Goal: Task Accomplishment & Management: Use online tool/utility

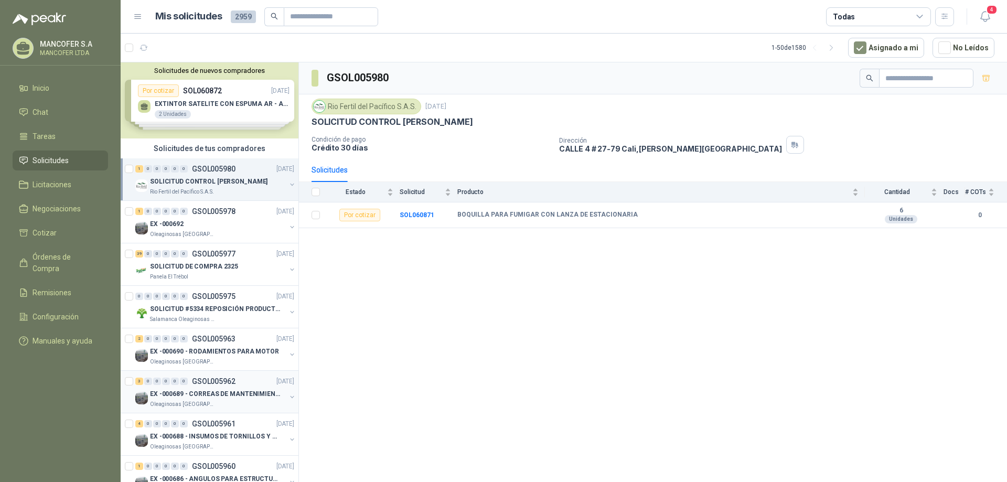
click at [263, 392] on p "EX -000689 - CORREAS DE MANTENIMIENTO" at bounding box center [215, 394] width 131 height 10
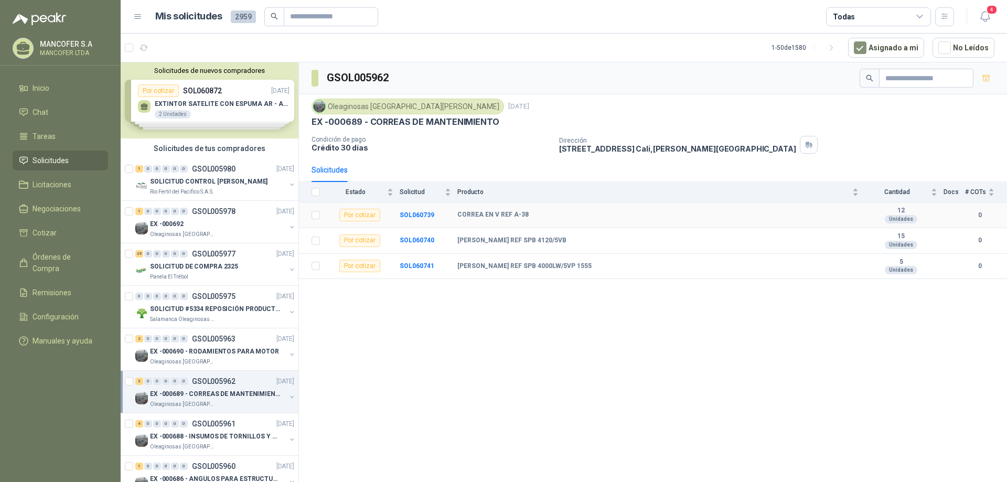
click at [351, 220] on div "Por cotizar" at bounding box center [359, 215] width 41 height 13
click at [356, 220] on div "Por cotizar" at bounding box center [359, 215] width 41 height 13
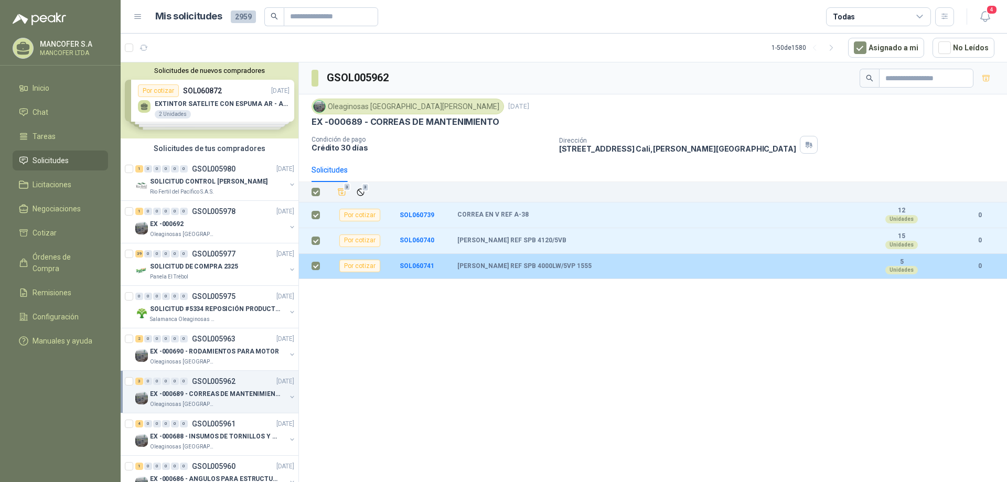
click at [356, 264] on div "Por cotizar" at bounding box center [359, 266] width 41 height 13
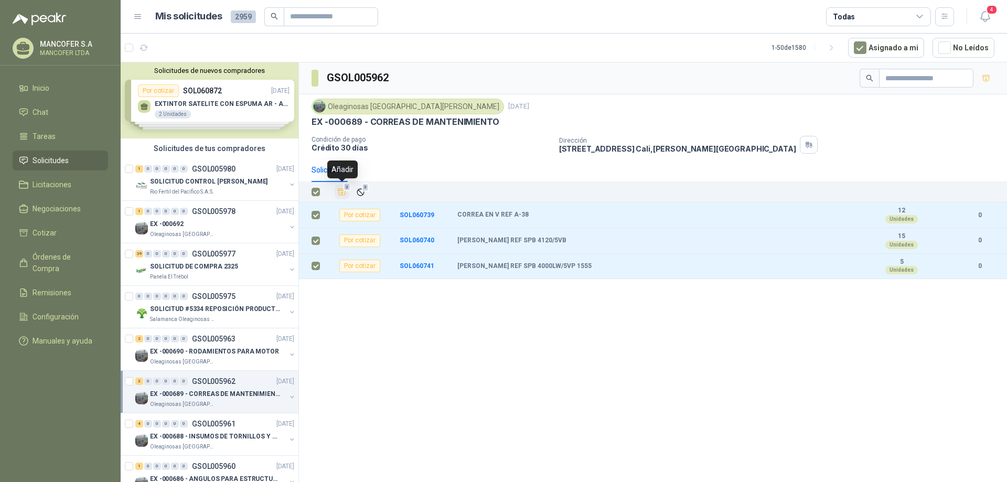
click at [343, 193] on icon "Añadir" at bounding box center [342, 192] width 8 height 7
click at [56, 233] on li "Cotizar 3" at bounding box center [60, 233] width 83 height 12
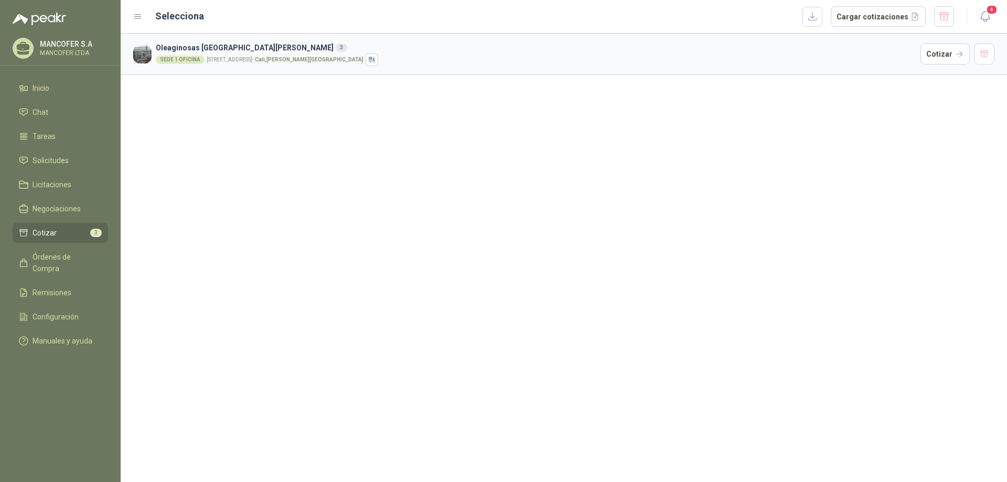
click at [51, 237] on span "Cotizar" at bounding box center [45, 233] width 24 height 12
click at [87, 231] on li "Cotizar 3" at bounding box center [60, 233] width 83 height 12
click at [185, 60] on div "SEDE 1 OFICINA" at bounding box center [180, 60] width 49 height 8
click at [211, 46] on h3 "Oleaginosas [GEOGRAPHIC_DATA][PERSON_NAME] 3" at bounding box center [536, 48] width 760 height 12
click at [191, 61] on div "SEDE 1 OFICINA" at bounding box center [180, 60] width 49 height 8
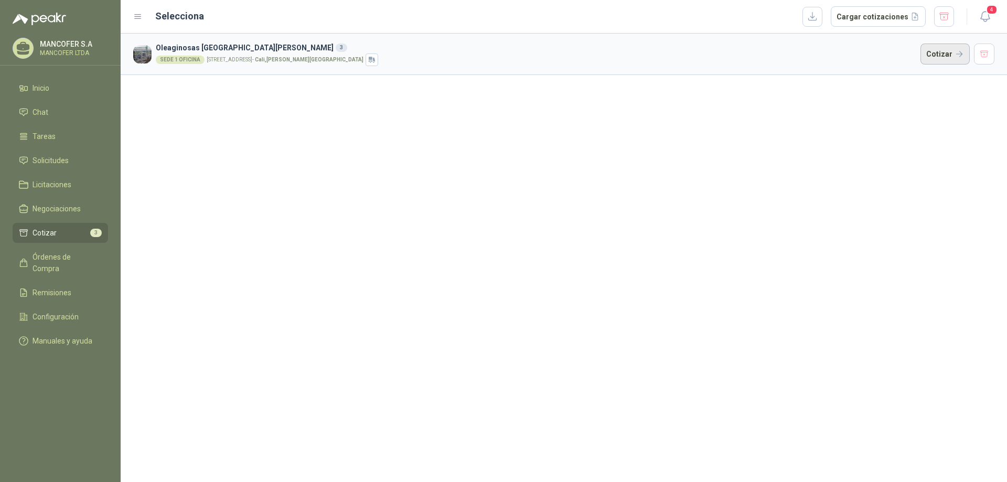
click at [939, 55] on button "Cotizar" at bounding box center [944, 54] width 49 height 21
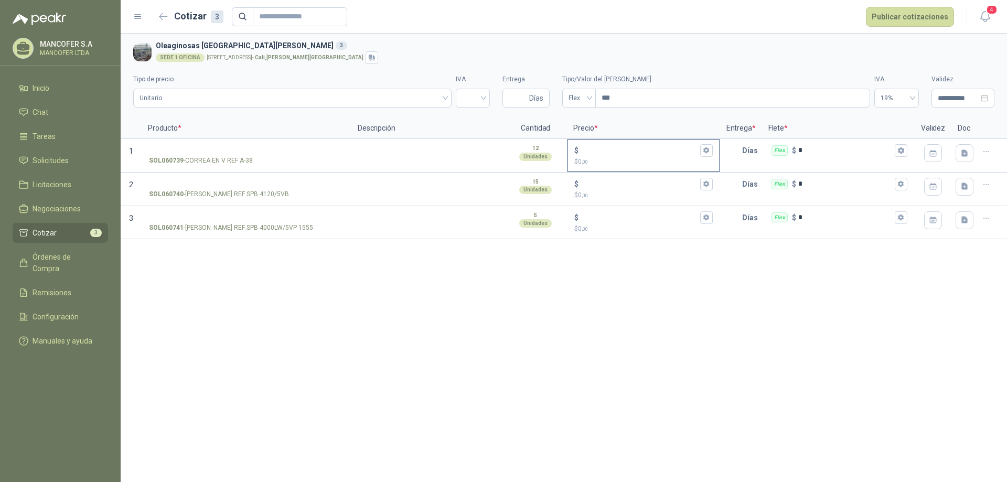
click at [602, 155] on div "$" at bounding box center [643, 150] width 138 height 13
click at [602, 154] on input "$ $ 0 ,00" at bounding box center [638, 150] width 117 height 8
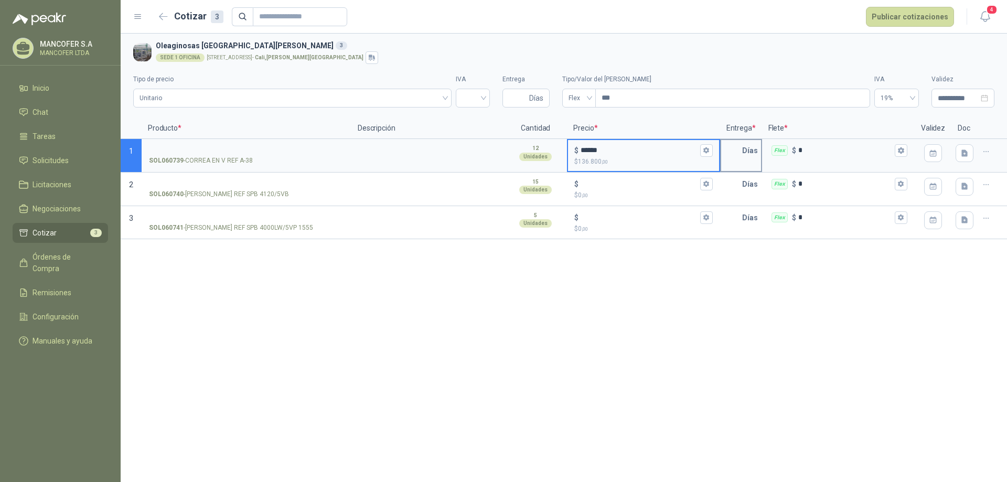
type input "******"
click at [745, 154] on p "Días" at bounding box center [752, 150] width 20 height 21
click at [730, 152] on input "text" at bounding box center [731, 150] width 21 height 21
type input "*"
click at [609, 188] on input "$ $ 0 ,00" at bounding box center [638, 184] width 117 height 8
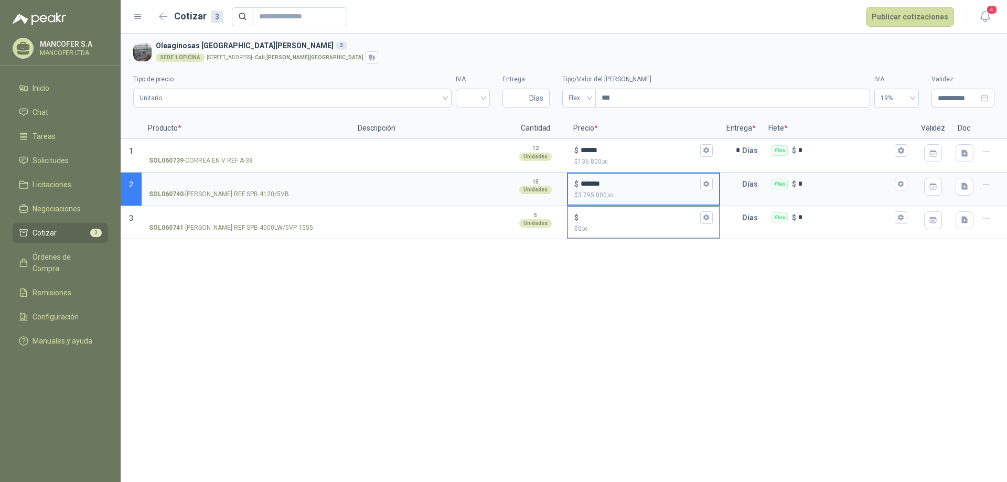
type input "*******"
click at [604, 224] on p "$ 0 ,00" at bounding box center [643, 229] width 138 height 10
click at [604, 221] on input "$ $ 0 ,00" at bounding box center [638, 217] width 117 height 8
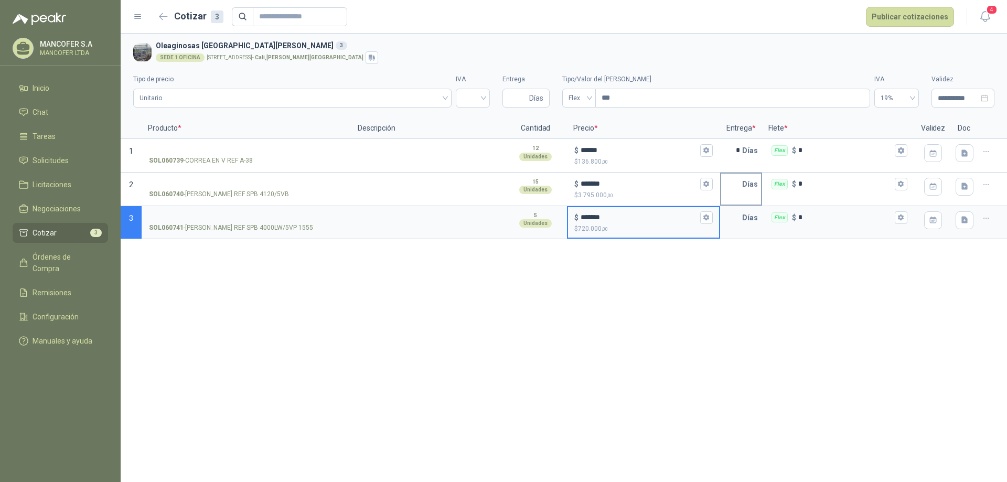
type input "*******"
click at [738, 187] on input "text" at bounding box center [731, 184] width 21 height 21
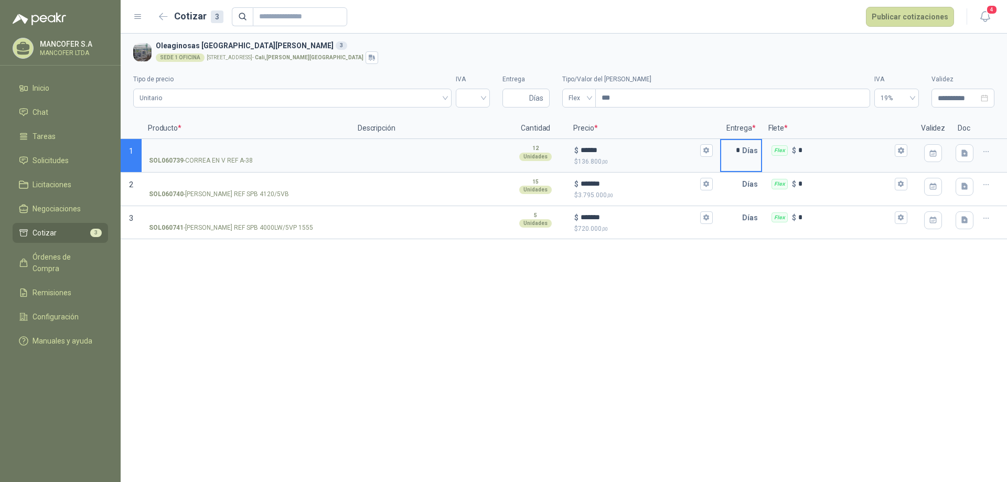
drag, startPoint x: 739, startPoint y: 151, endPoint x: 720, endPoint y: 156, distance: 19.5
click at [720, 156] on div "* [PERSON_NAME]" at bounding box center [741, 156] width 42 height 34
type input "*"
click at [734, 177] on input "text" at bounding box center [731, 184] width 21 height 21
type input "*"
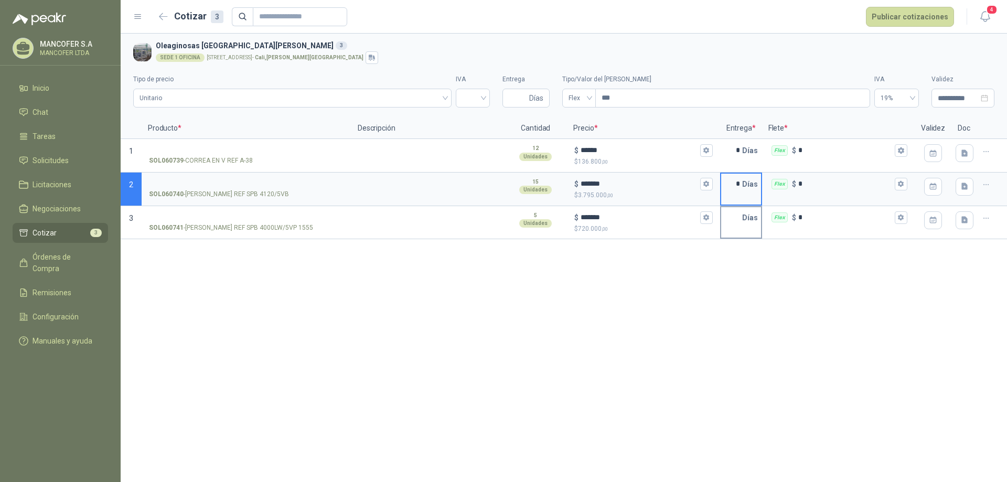
click at [735, 225] on input "text" at bounding box center [731, 217] width 21 height 21
click at [932, 154] on icon "button" at bounding box center [933, 154] width 4 height 3
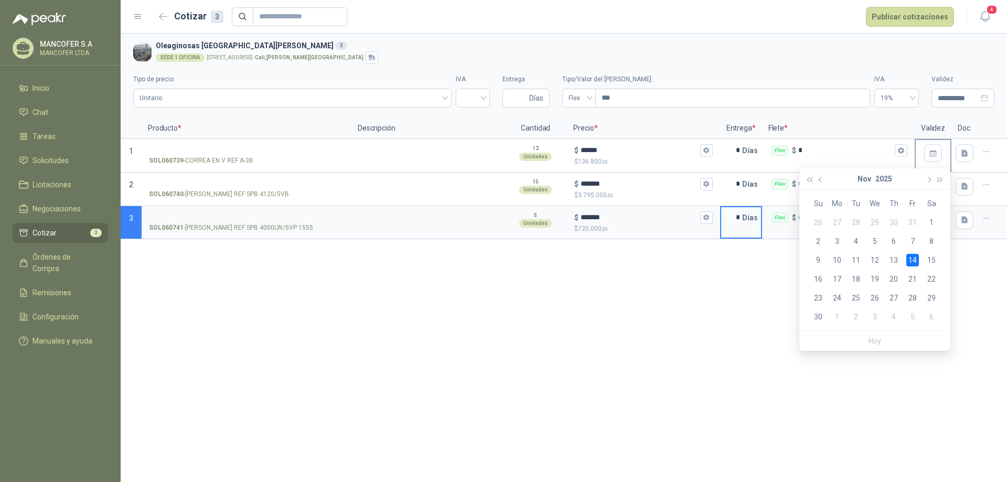
click at [932, 154] on icon "button" at bounding box center [933, 154] width 4 height 3
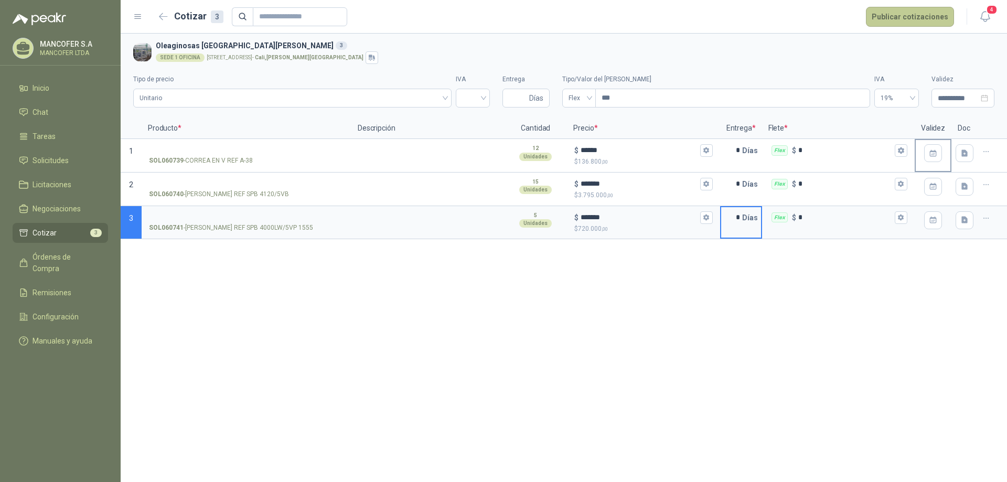
type input "*"
click at [918, 19] on button "Publicar cotizaciones" at bounding box center [910, 17] width 88 height 20
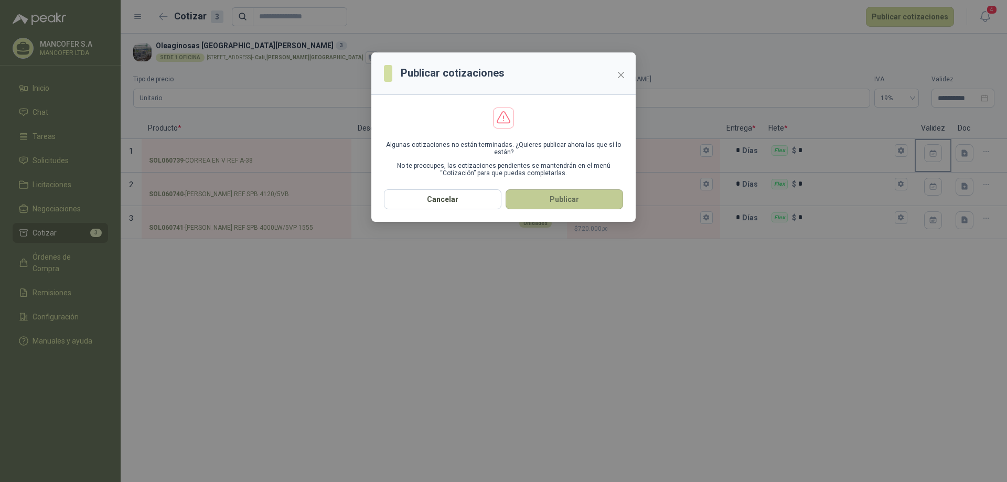
click at [550, 202] on button "Publicar" at bounding box center [563, 199] width 117 height 20
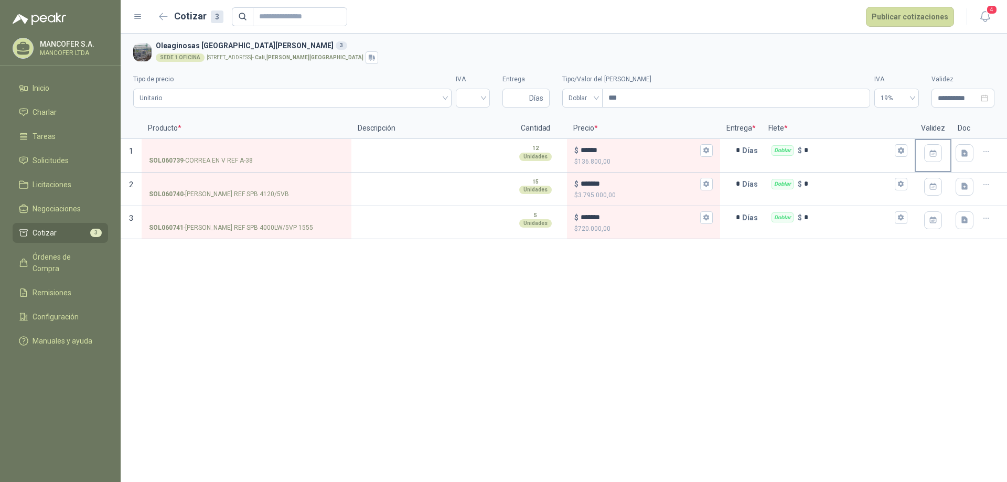
click at [970, 342] on div "**********" at bounding box center [564, 258] width 886 height 448
click at [907, 16] on button "Publicar cotizaciones" at bounding box center [910, 17] width 88 height 20
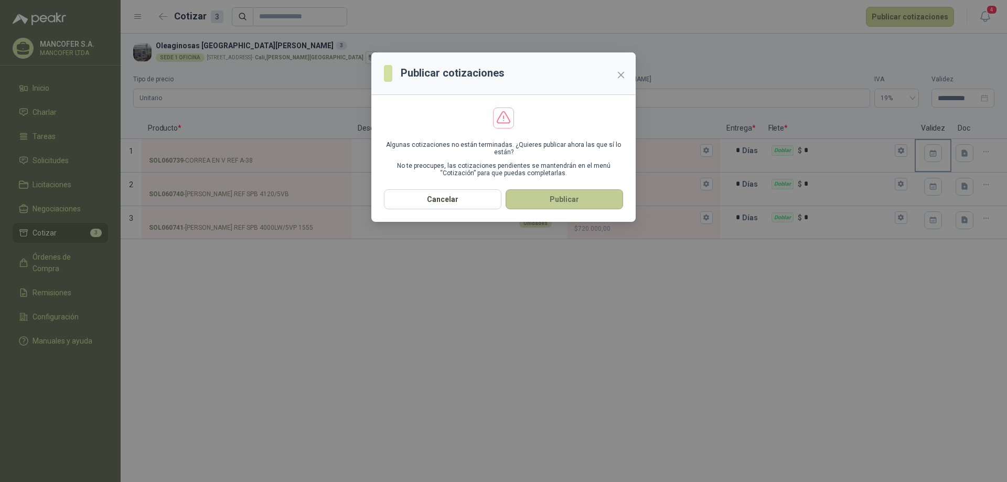
click at [611, 197] on button "Publicar" at bounding box center [563, 199] width 117 height 20
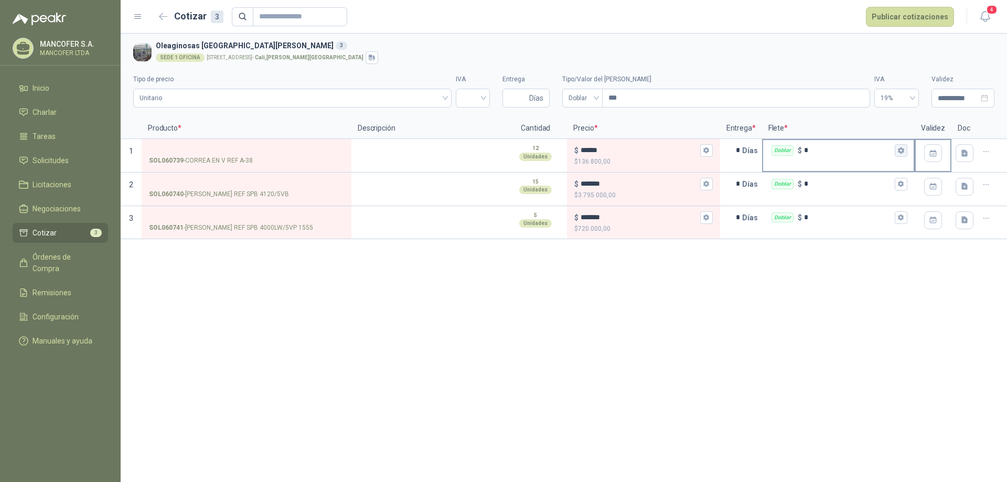
click at [897, 152] on button "Doblar $ *" at bounding box center [901, 150] width 13 height 13
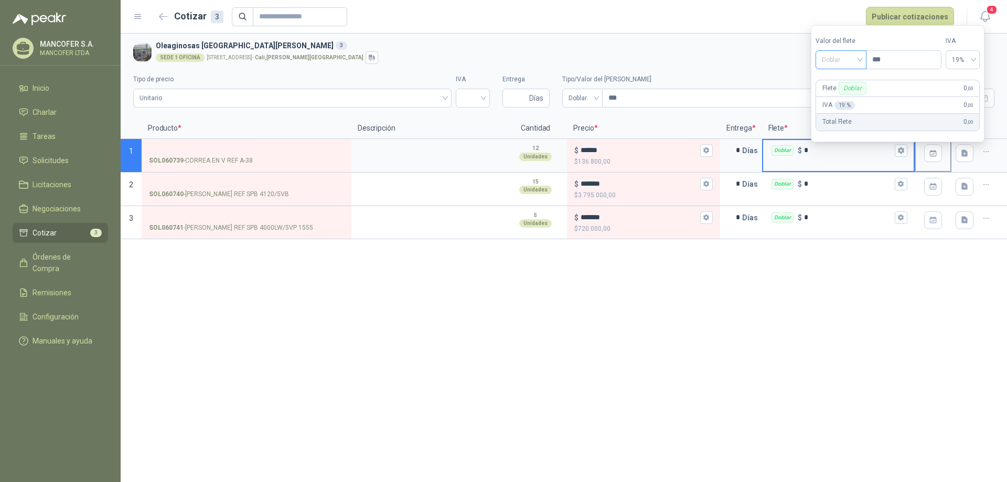
click at [860, 61] on span "Doblar" at bounding box center [841, 60] width 38 height 16
click at [852, 99] on div "Incluido" at bounding box center [842, 99] width 37 height 12
click at [856, 184] on input "*" at bounding box center [848, 184] width 89 height 8
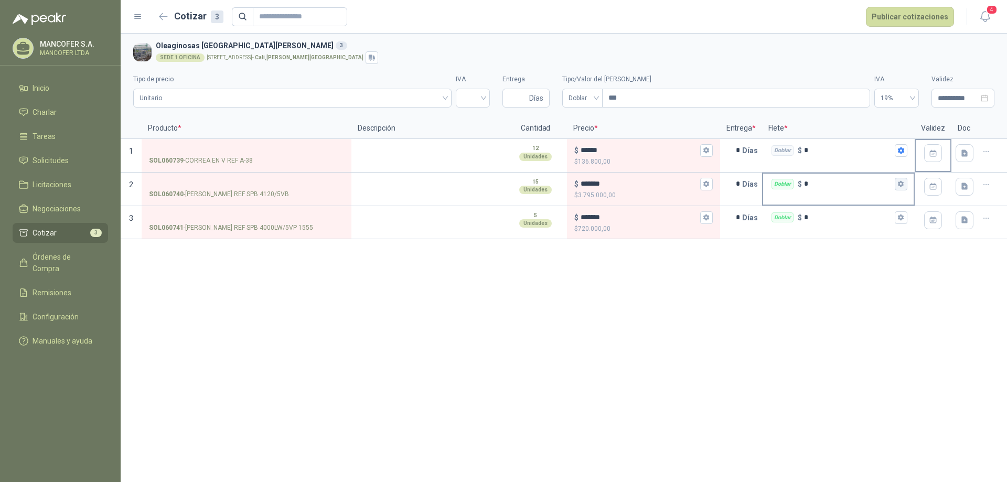
click at [900, 184] on icon "button" at bounding box center [901, 184] width 6 height 6
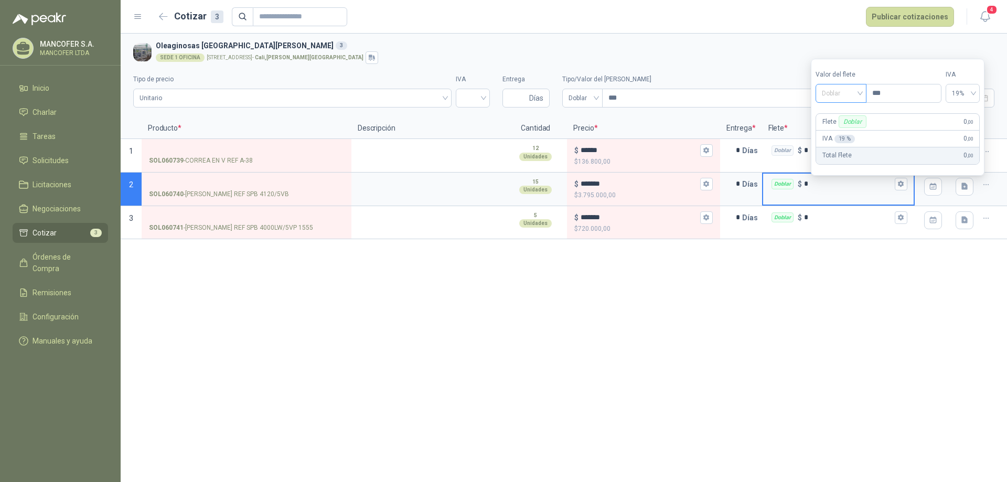
click at [843, 93] on span "Doblar" at bounding box center [841, 93] width 38 height 16
click at [858, 128] on div "Incluido" at bounding box center [842, 132] width 37 height 12
click at [868, 229] on div "Doblar $ *" at bounding box center [838, 223] width 153 height 34
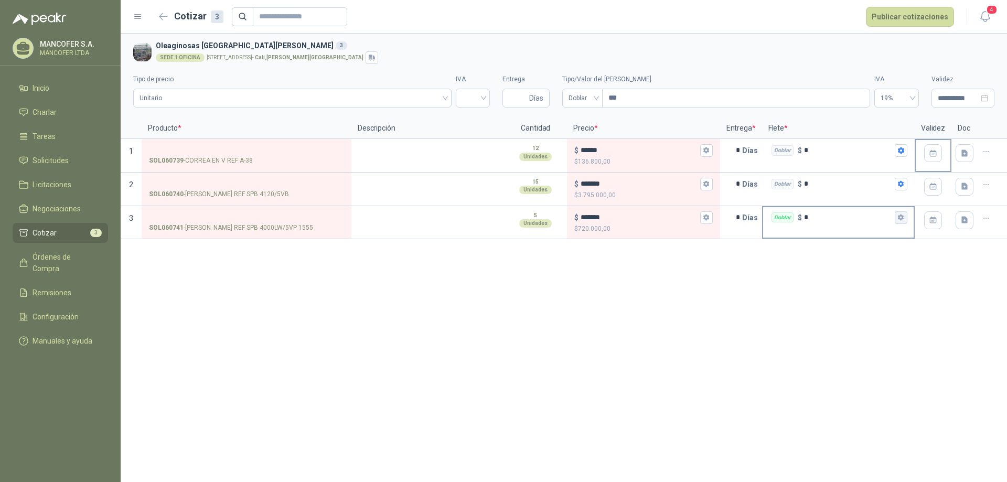
click at [904, 215] on button "Doblar $ *" at bounding box center [901, 217] width 13 height 13
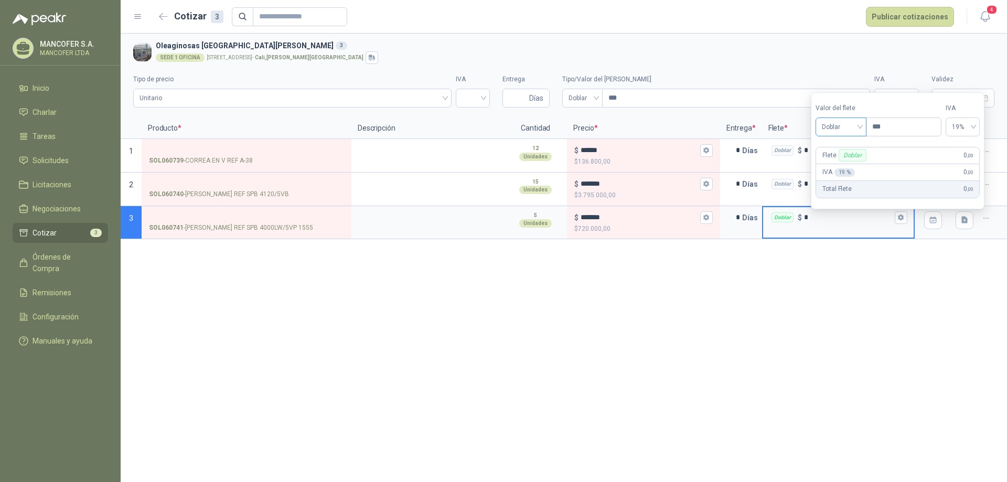
click at [854, 129] on span "Doblar" at bounding box center [841, 127] width 38 height 16
click at [858, 165] on div "Incluido" at bounding box center [842, 166] width 37 height 12
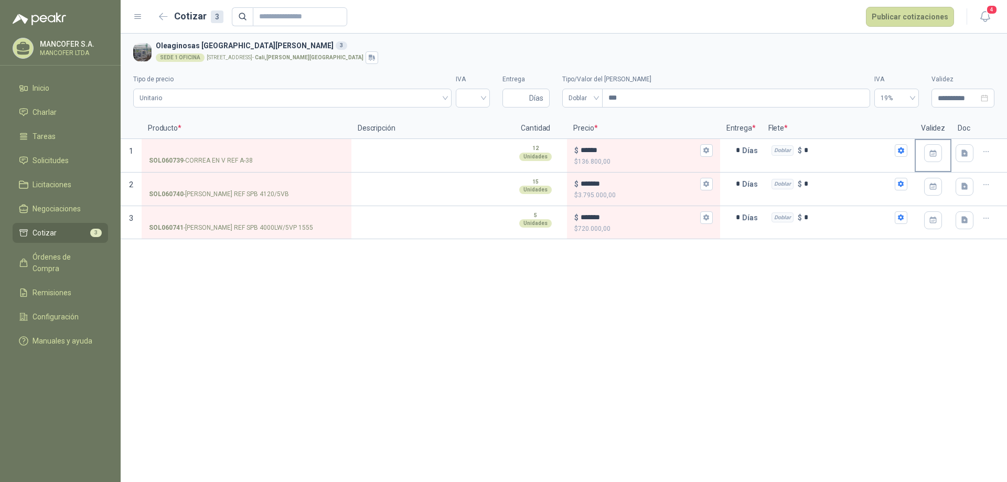
click at [859, 253] on div "**********" at bounding box center [564, 258] width 886 height 448
click at [936, 155] on icon "button" at bounding box center [932, 152] width 7 height 7
click at [925, 15] on button "Publicar cotizaciones" at bounding box center [910, 17] width 88 height 20
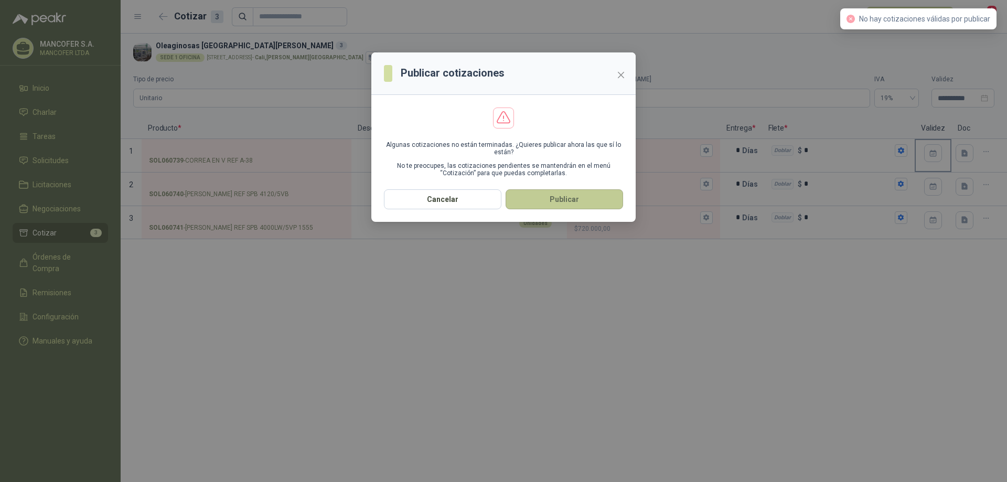
click at [584, 198] on button "Publicar" at bounding box center [563, 199] width 117 height 20
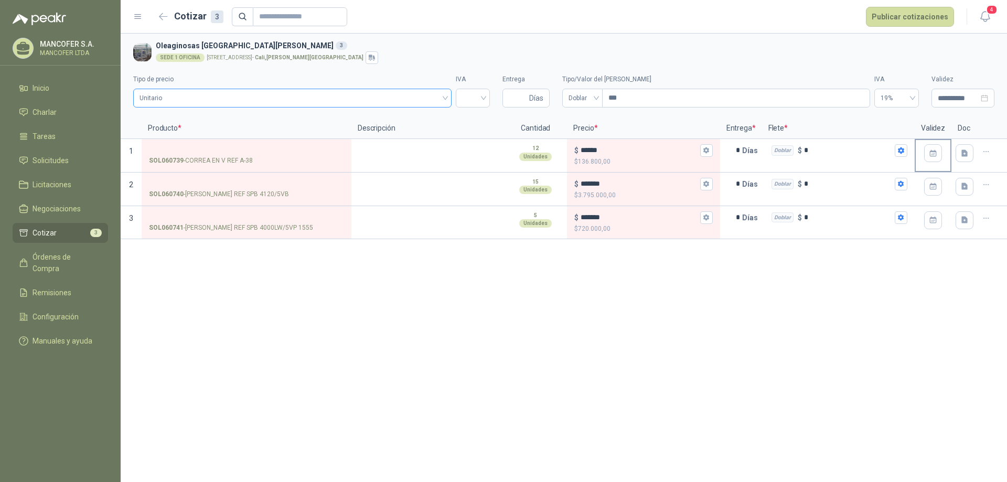
click at [385, 103] on span "Unitario" at bounding box center [292, 98] width 306 height 16
click at [478, 102] on input "search" at bounding box center [472, 97] width 21 height 16
click at [480, 117] on div "19%" at bounding box center [472, 120] width 17 height 12
click at [518, 100] on input "Entrega" at bounding box center [518, 98] width 18 height 18
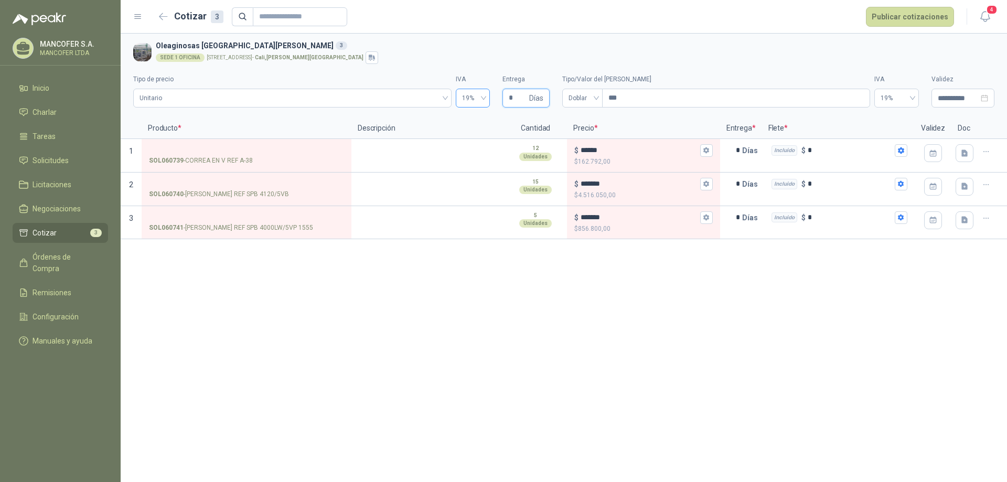
type input "*"
click at [591, 95] on span "Doblar" at bounding box center [582, 98] width 28 height 16
type input "*"
click at [591, 136] on font "Incluido" at bounding box center [582, 137] width 25 height 8
click at [906, 100] on span "0%" at bounding box center [896, 98] width 32 height 16
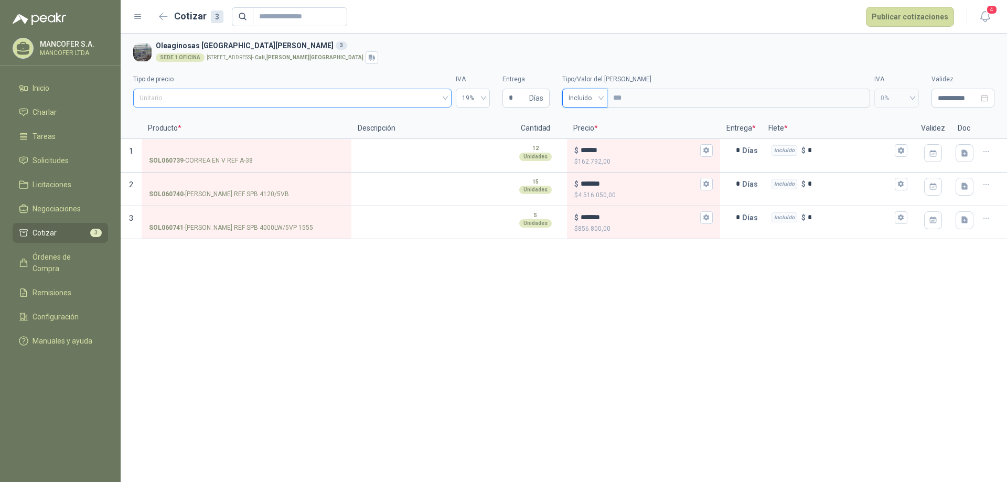
click at [158, 97] on font "Unitario" at bounding box center [150, 97] width 23 height 7
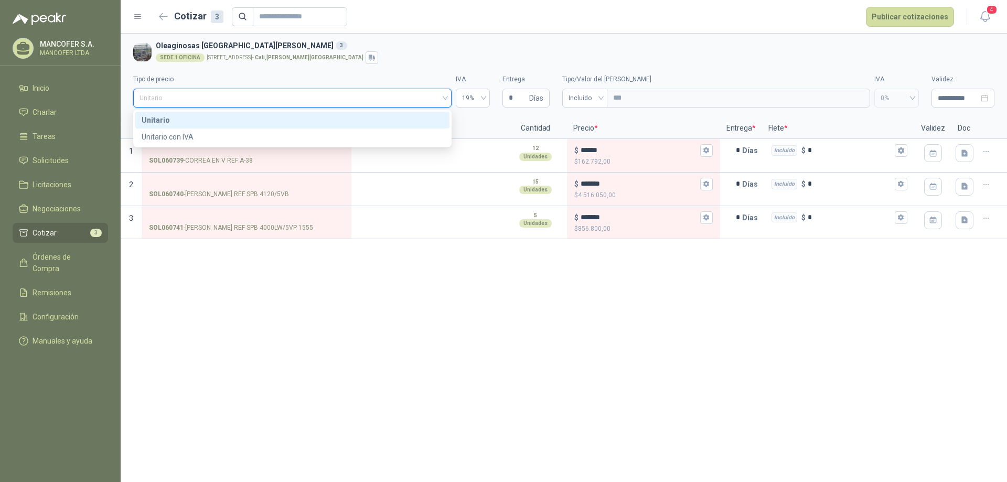
drag, startPoint x: 647, startPoint y: 48, endPoint x: 813, endPoint y: 37, distance: 167.1
click at [647, 48] on h3 "Oleaginosas [GEOGRAPHIC_DATA][PERSON_NAME] 3" at bounding box center [573, 46] width 834 height 12
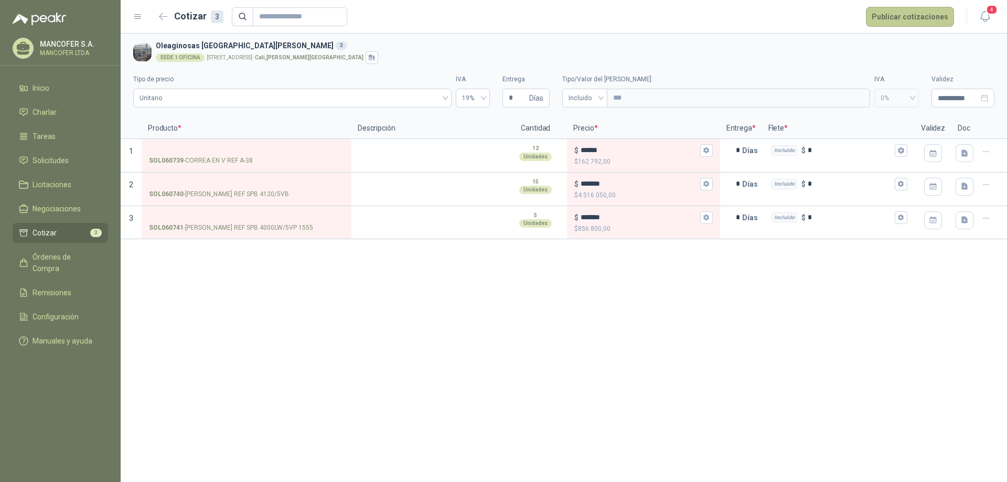
click at [900, 20] on button "Publicar cotizaciones" at bounding box center [910, 17] width 88 height 20
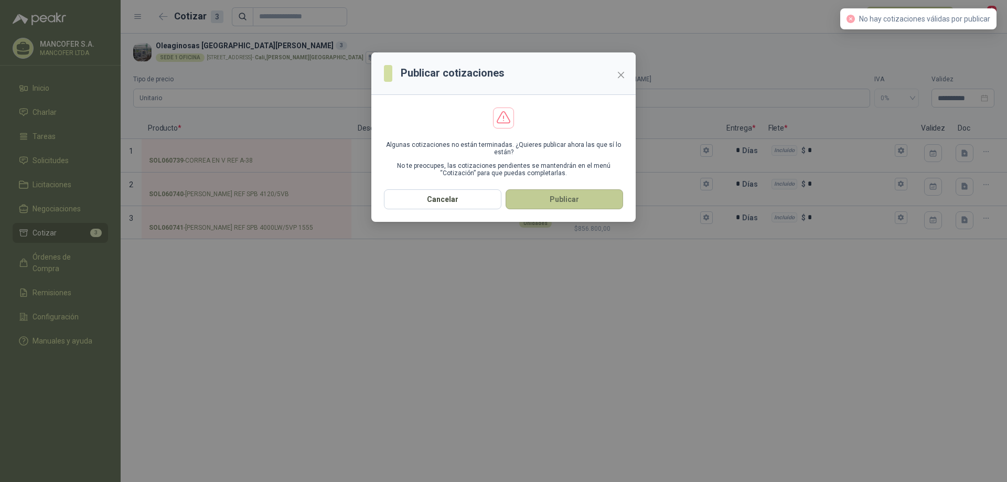
click at [544, 208] on button "Publicar" at bounding box center [563, 199] width 117 height 20
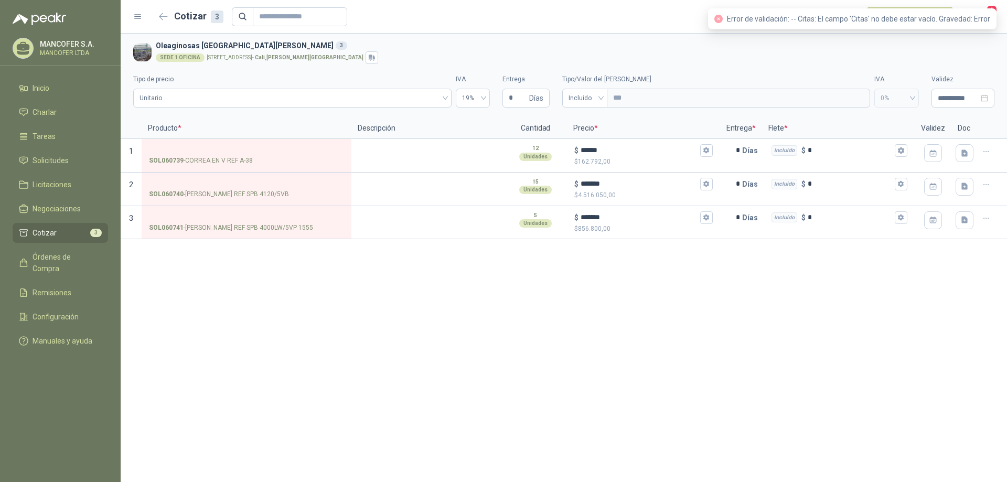
click at [867, 351] on div "**********" at bounding box center [564, 258] width 886 height 448
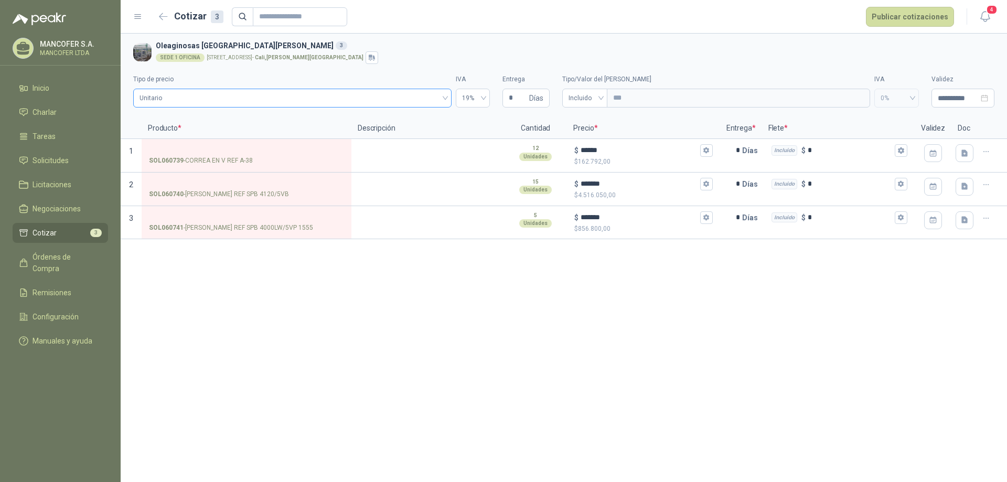
click at [229, 102] on span "Unitario" at bounding box center [292, 98] width 306 height 16
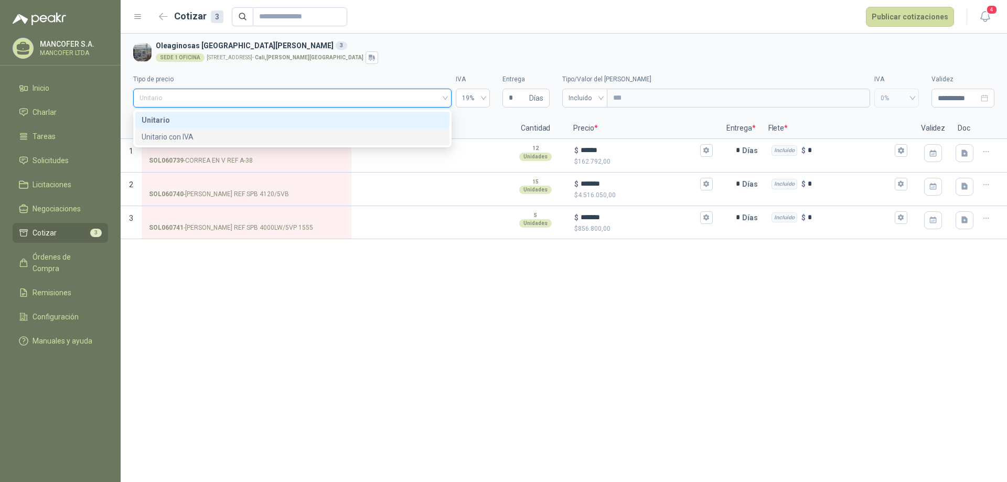
click at [217, 131] on div "Unitario con IVA" at bounding box center [292, 137] width 301 height 12
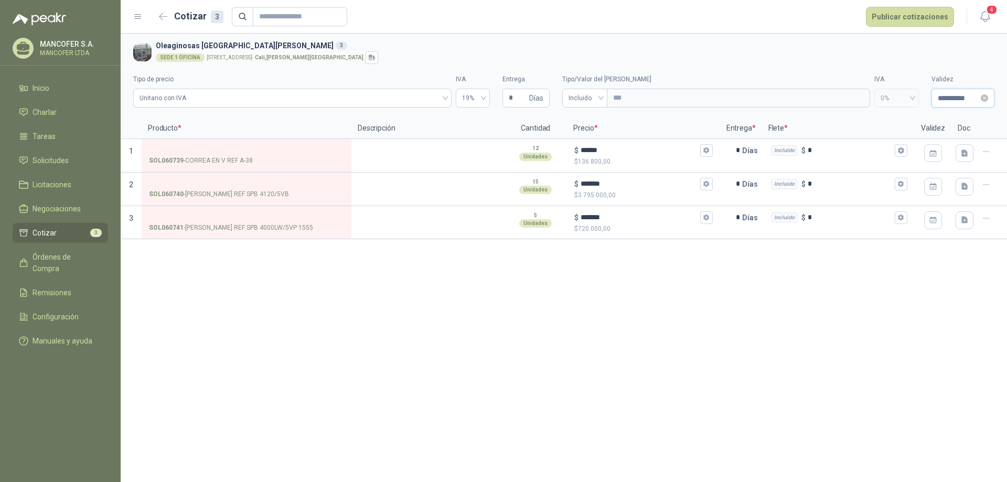
click at [959, 100] on input "**********" at bounding box center [958, 98] width 41 height 12
click at [958, 200] on font "14" at bounding box center [956, 201] width 8 height 8
type input "**********"
click at [935, 159] on button "button" at bounding box center [933, 153] width 18 height 18
click at [910, 256] on font "14" at bounding box center [912, 260] width 8 height 8
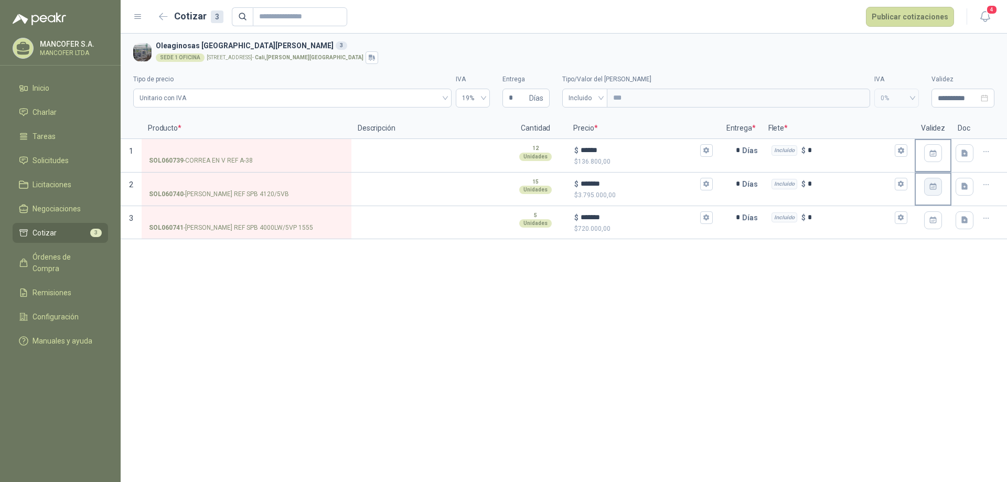
drag, startPoint x: 931, startPoint y: 190, endPoint x: 932, endPoint y: 199, distance: 8.9
click at [932, 190] on icon "button" at bounding box center [932, 186] width 7 height 7
click at [914, 295] on font "14" at bounding box center [912, 293] width 8 height 8
click at [938, 219] on button "button" at bounding box center [933, 220] width 18 height 18
click at [909, 325] on font "14" at bounding box center [912, 327] width 8 height 8
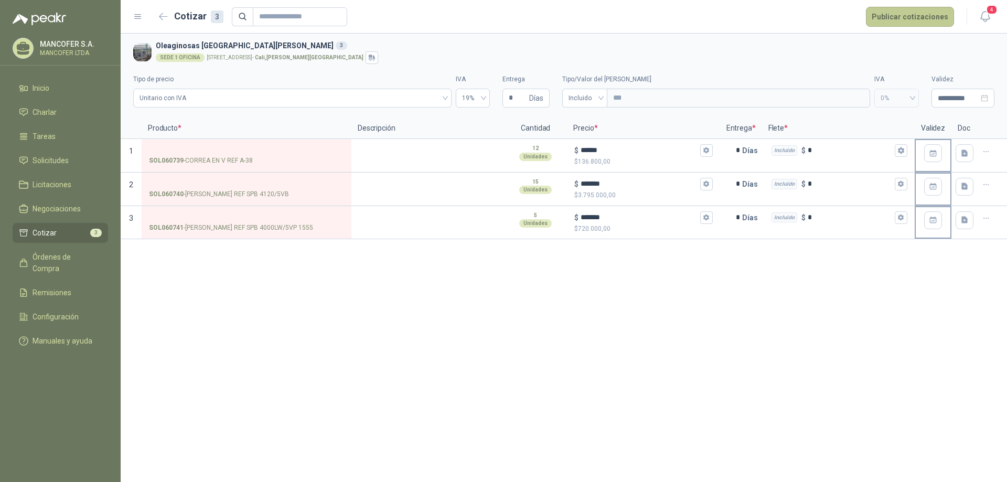
click at [917, 13] on button "Publicar cotizaciones" at bounding box center [910, 17] width 88 height 20
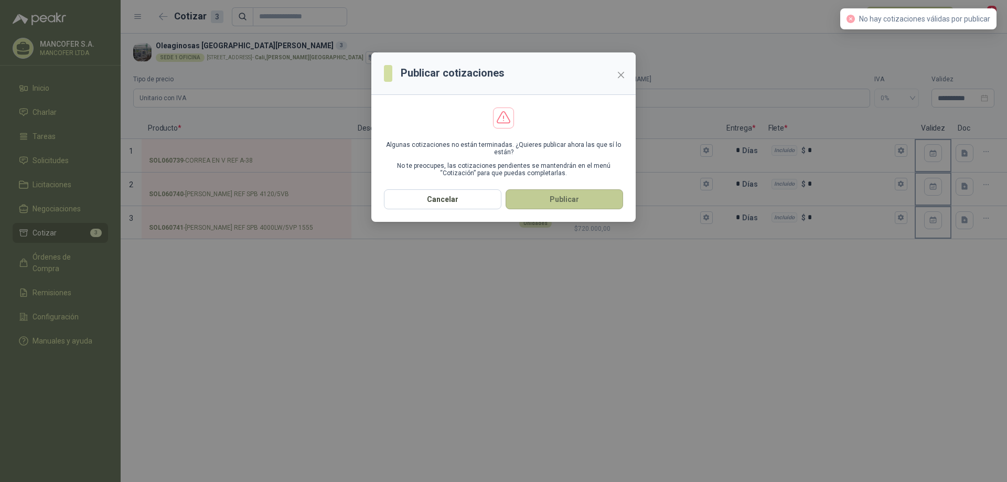
click at [620, 202] on button "Publicar" at bounding box center [563, 199] width 117 height 20
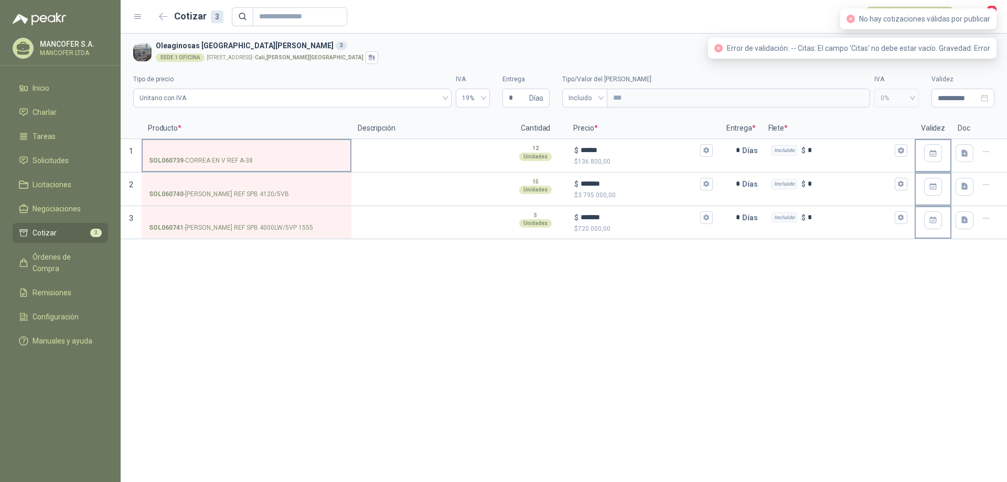
click at [301, 165] on div "SOL060739 - [PERSON_NAME] EN V REF A-38" at bounding box center [246, 161] width 195 height 10
click at [301, 155] on input "SOL060739 - [PERSON_NAME] EN V REF A-38" at bounding box center [246, 151] width 195 height 8
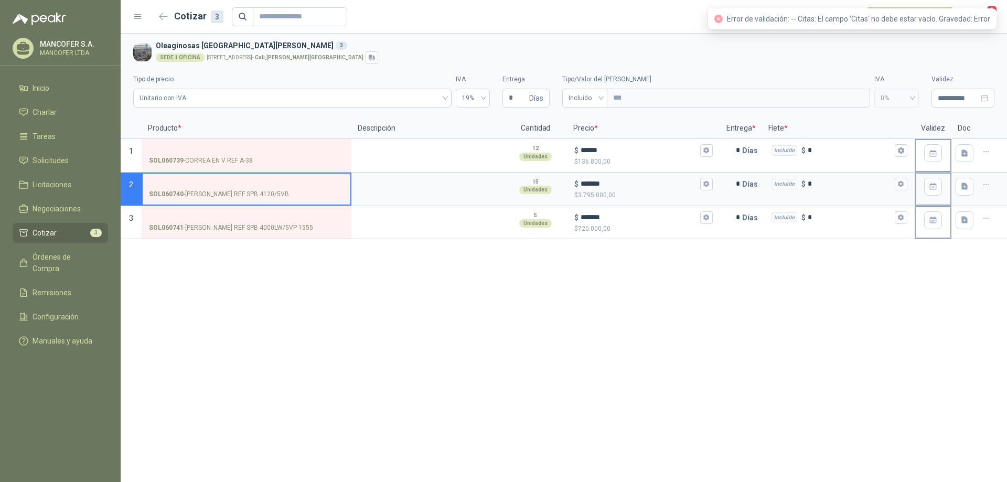
click at [300, 184] on input "SOL060740 - [PERSON_NAME] REF SPB 4120/5VB" at bounding box center [246, 184] width 195 height 8
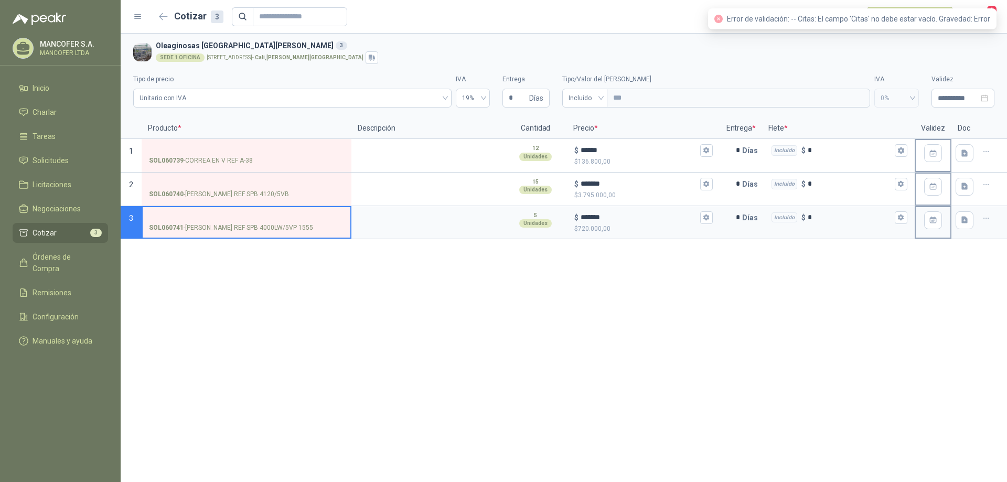
click at [282, 219] on input "SOL060741 - [PERSON_NAME] REF SPB 4000LW/5VP 1555" at bounding box center [246, 218] width 195 height 8
click at [232, 151] on input "SOL060739 - [PERSON_NAME] EN V REF A-38" at bounding box center [246, 151] width 195 height 8
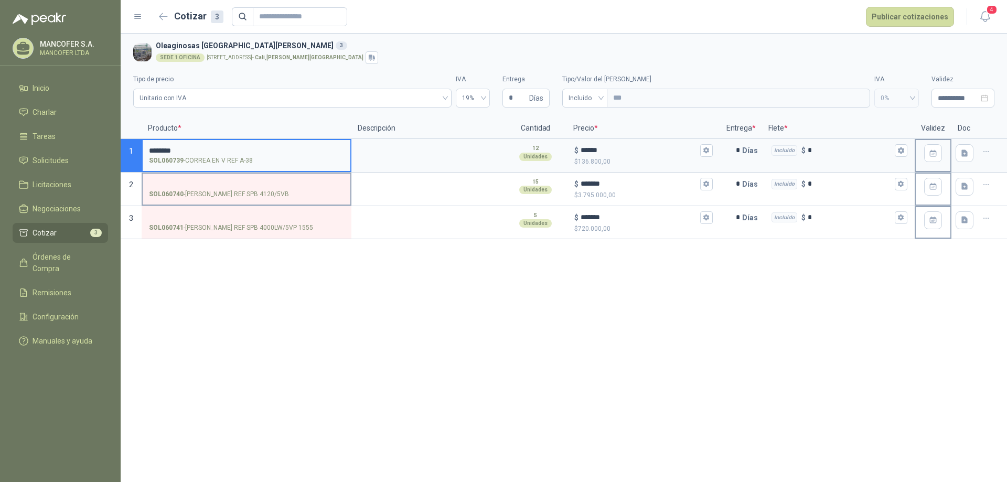
type input "********"
click at [222, 176] on label "SOL060740 - [PERSON_NAME] REF SPB 4120/5VB" at bounding box center [247, 189] width 208 height 30
click at [222, 180] on input "SOL060740 - [PERSON_NAME] REF SPB 4120/5VB" at bounding box center [246, 184] width 195 height 8
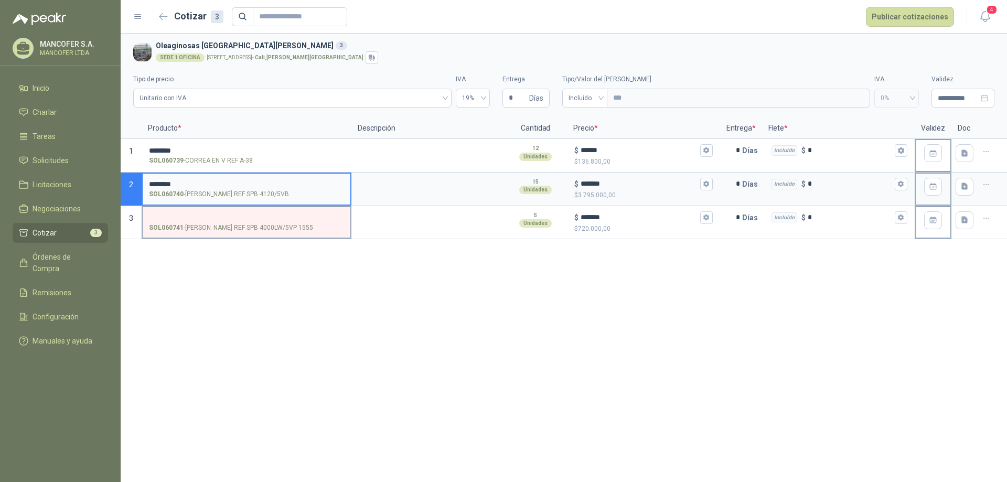
type input "********"
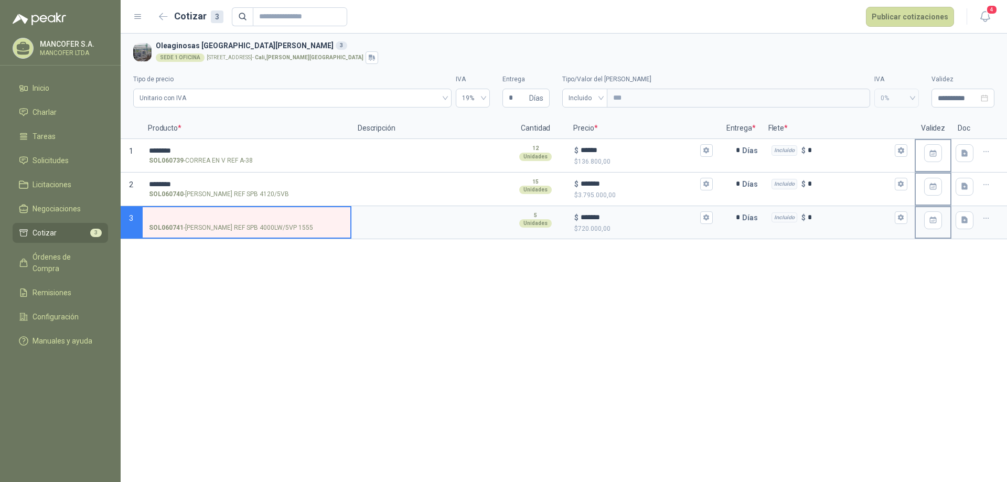
click at [280, 217] on input "SOL060741 - [PERSON_NAME] REF SPB 4000LW/5VP 1555" at bounding box center [246, 218] width 195 height 8
type input "********"
click at [917, 19] on button "Publicar cotizaciones" at bounding box center [910, 17] width 88 height 20
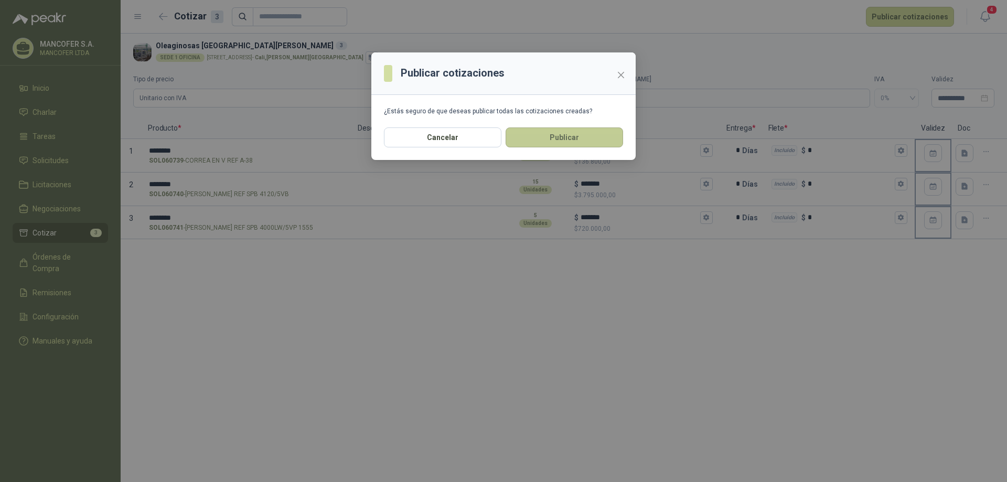
click at [576, 139] on button "Publicar" at bounding box center [563, 137] width 117 height 20
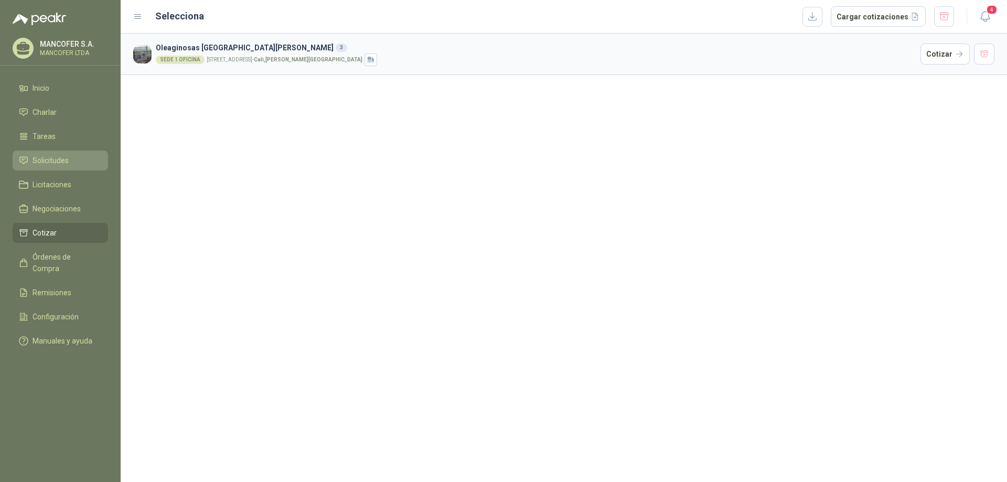
click at [72, 161] on li "Solicitudes" at bounding box center [60, 161] width 83 height 12
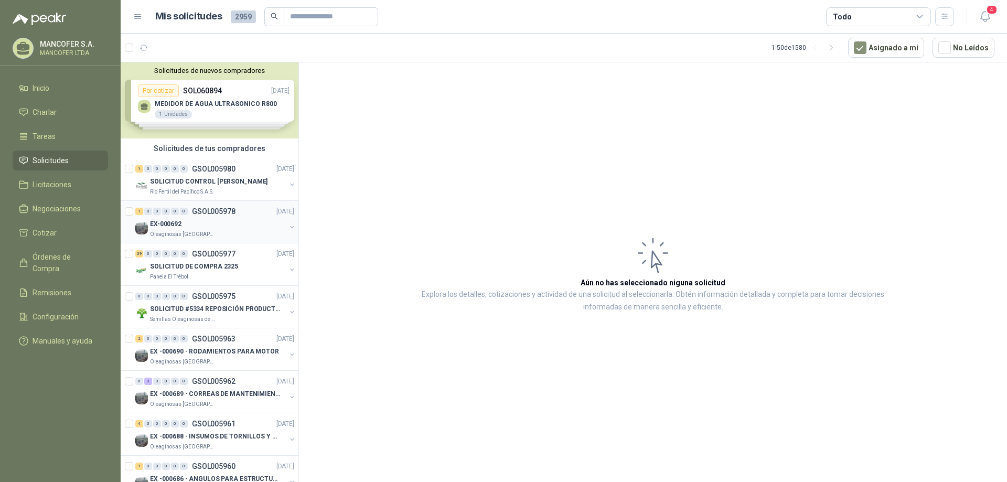
click at [214, 218] on div "EX-000692" at bounding box center [218, 224] width 136 height 13
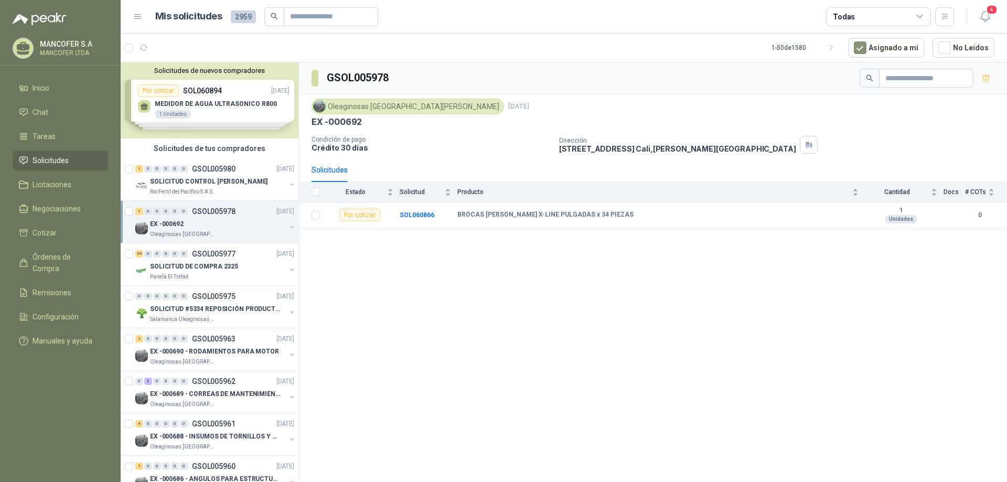
click at [210, 220] on div "EX -000692" at bounding box center [218, 224] width 136 height 13
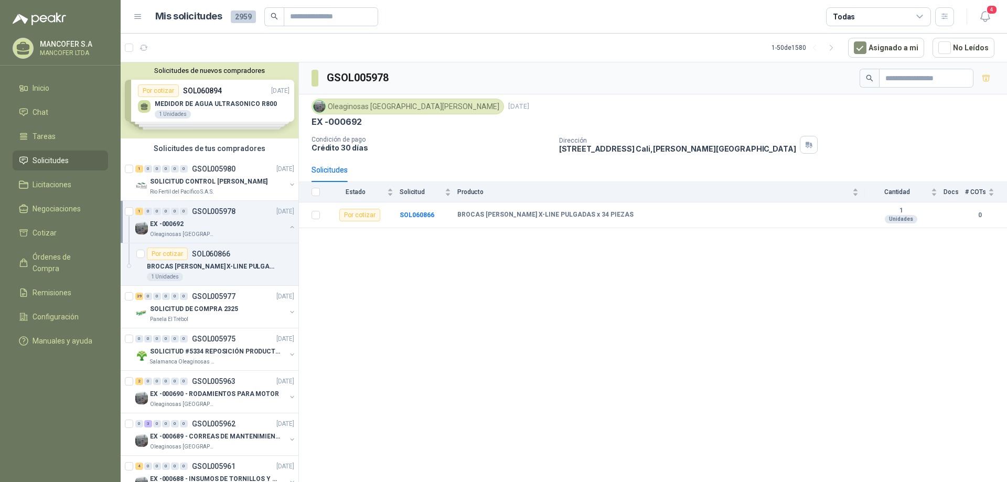
click at [212, 219] on div "EX -000692" at bounding box center [218, 224] width 136 height 13
click at [246, 262] on div "SOLICITUD DE COMPRA 2325" at bounding box center [218, 266] width 136 height 13
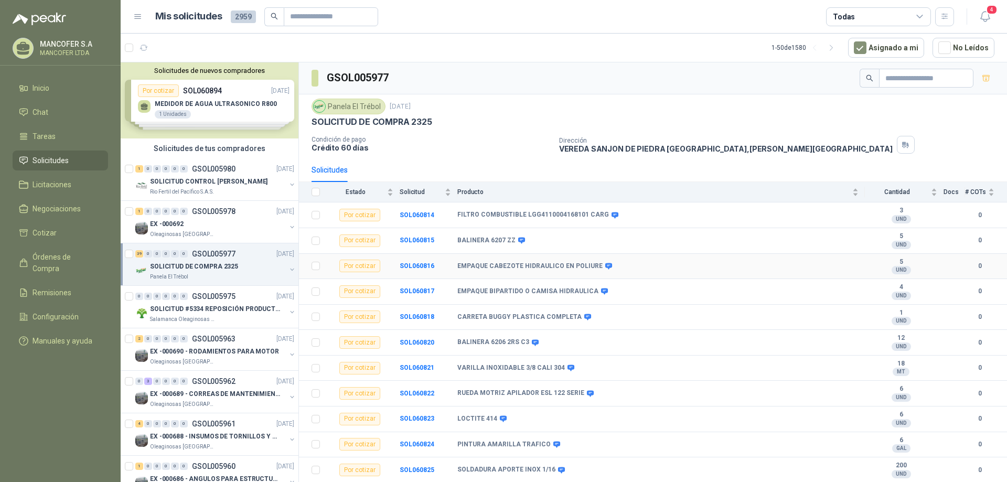
scroll to position [210, 0]
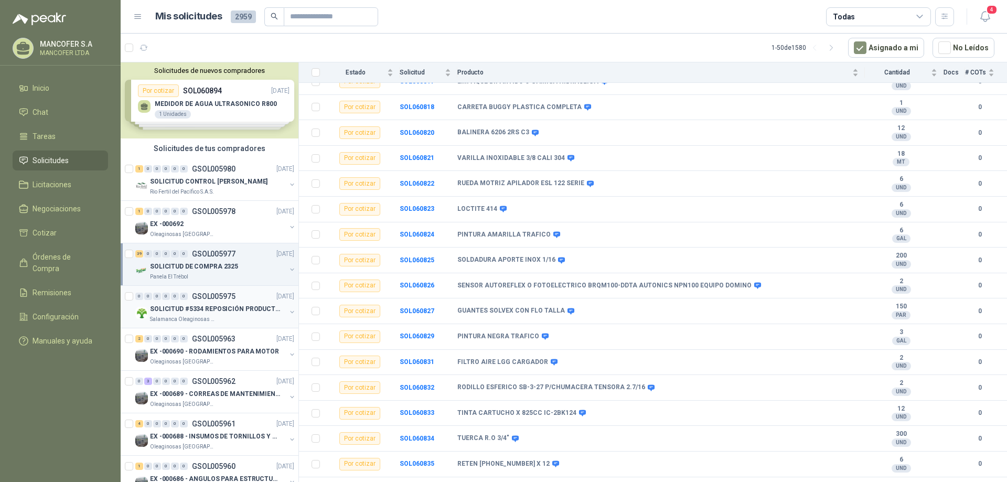
click at [238, 303] on link "0 0 0 0 0 0 GSOL005975 14/10/25 SOLICITUD #5334 REPOSICIÓN PRODUCTOS Salamanca …" at bounding box center [215, 307] width 161 height 34
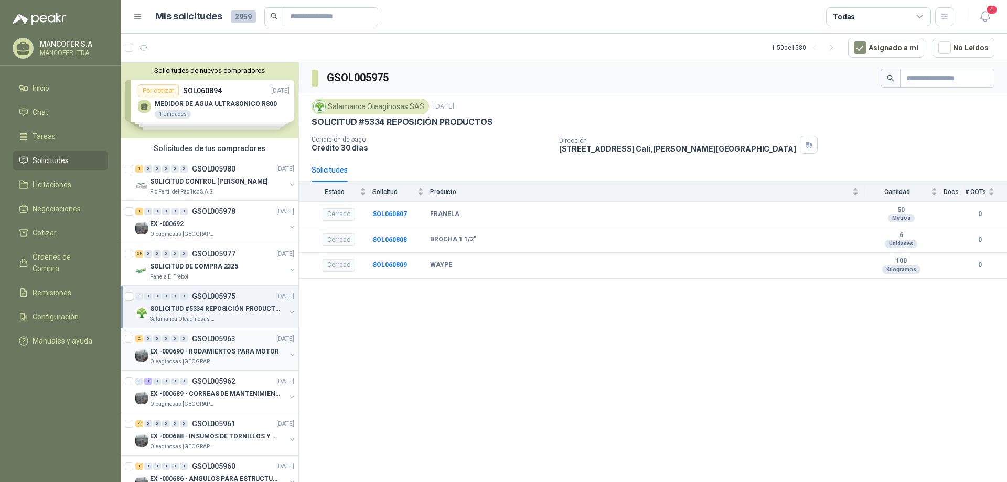
click at [246, 347] on p "EX -000690 - RODAMIENTOS PARA MOTOR" at bounding box center [214, 352] width 129 height 10
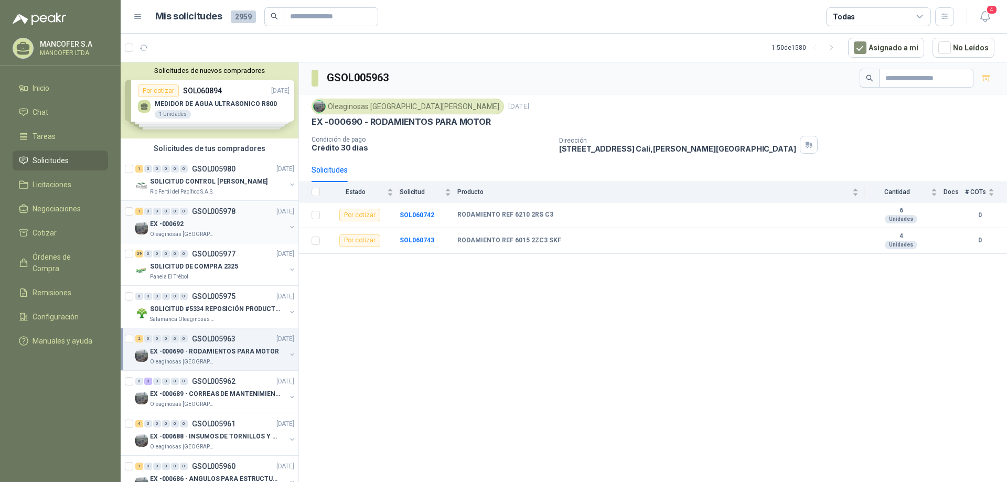
click at [239, 217] on div "1 0 0 0 0 0 GSOL005978 15/10/25" at bounding box center [215, 211] width 161 height 13
